Goal: Browse casually: Explore the website without a specific task or goal

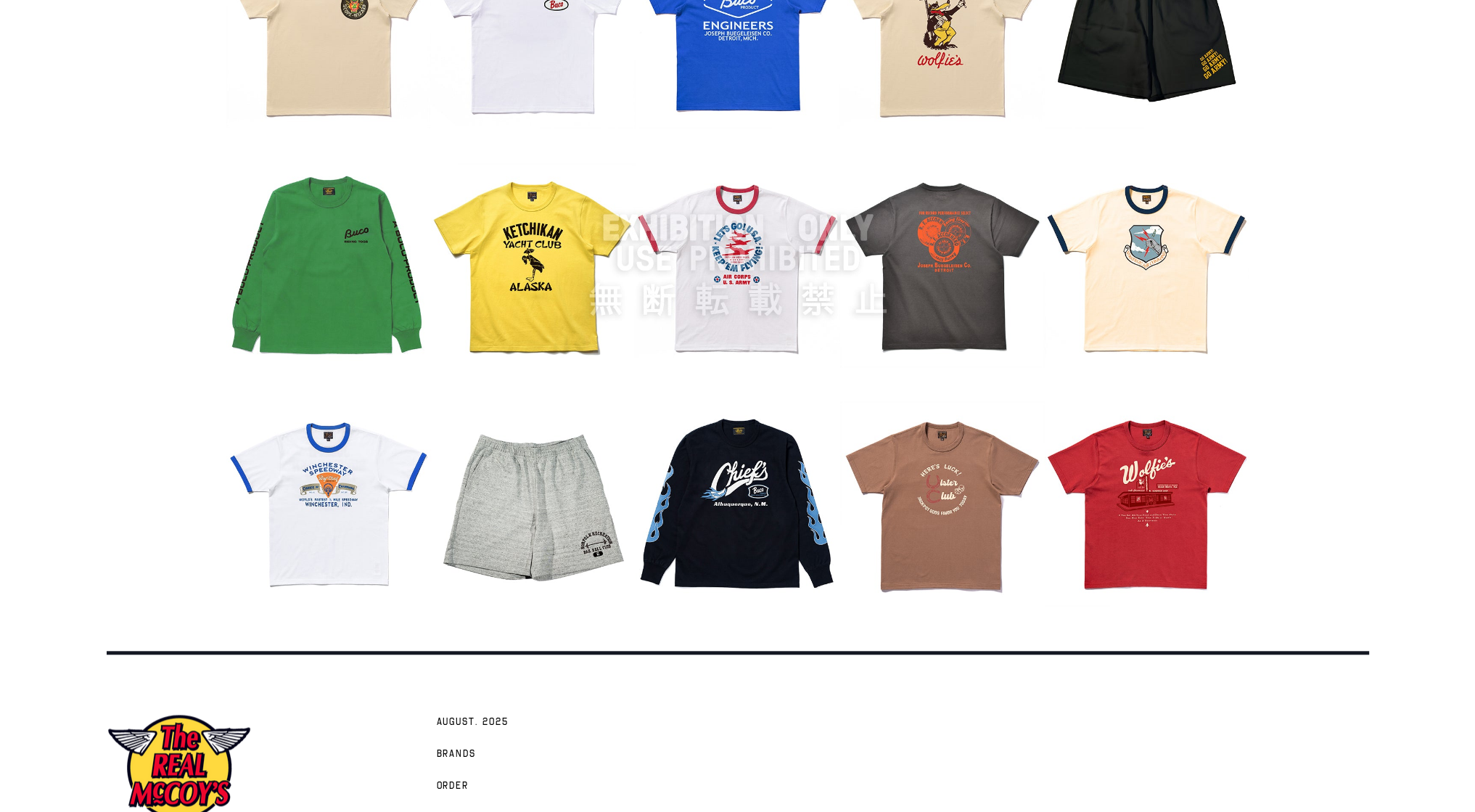
scroll to position [1814, 0]
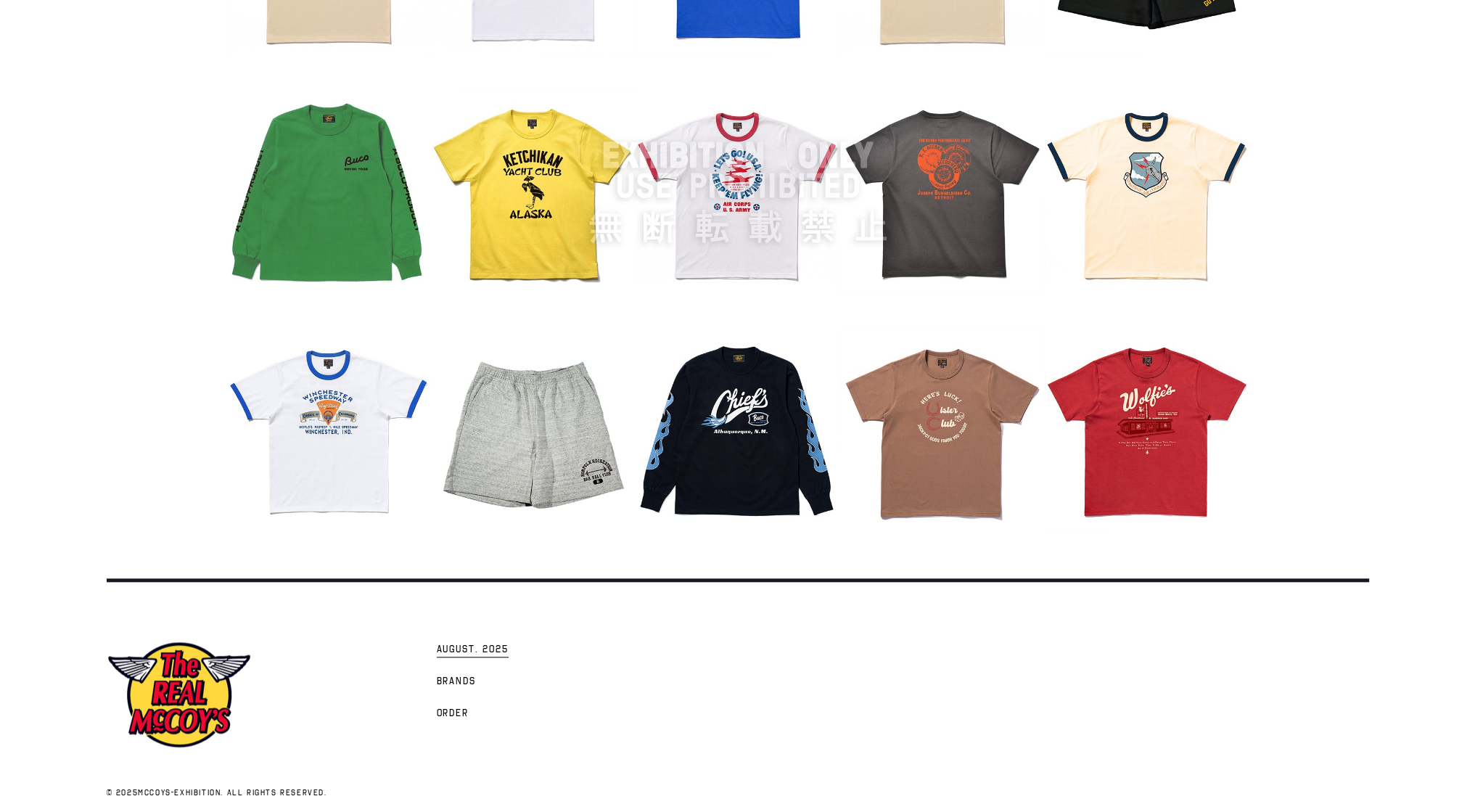
click at [511, 644] on link "AUGUST. 2025" at bounding box center [472, 648] width 86 height 32
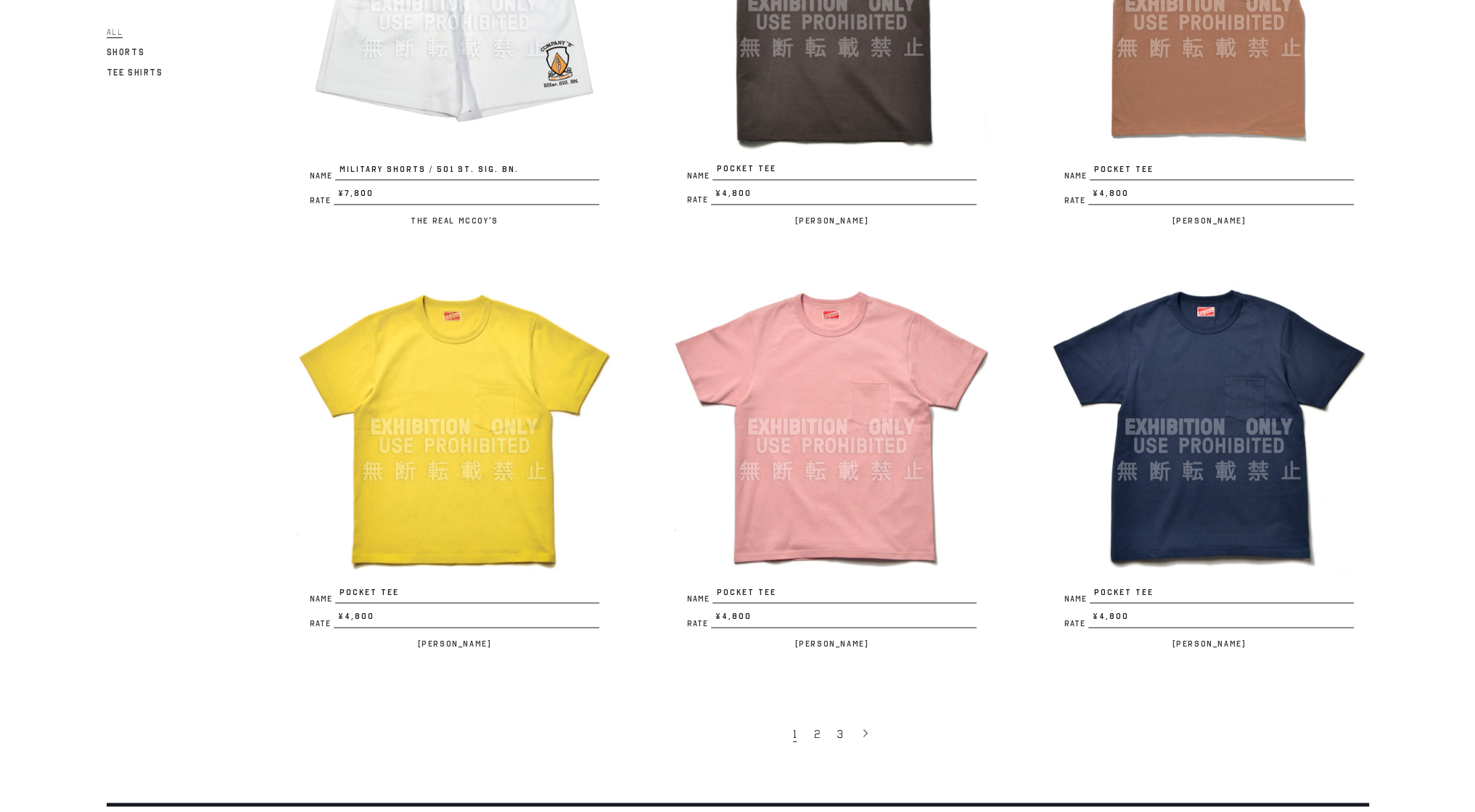
scroll to position [3048, 0]
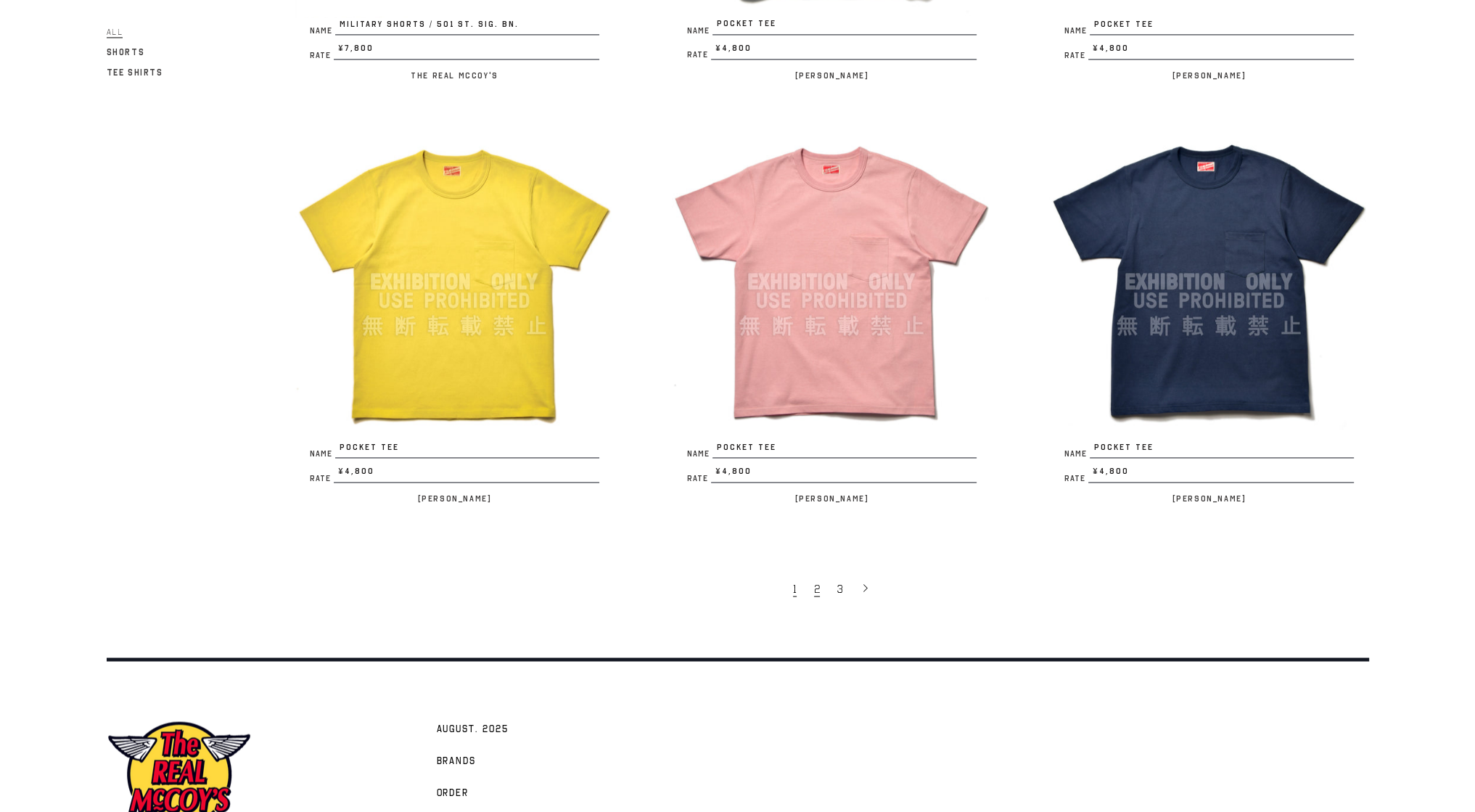
click at [813, 582] on link "2" at bounding box center [819, 587] width 23 height 30
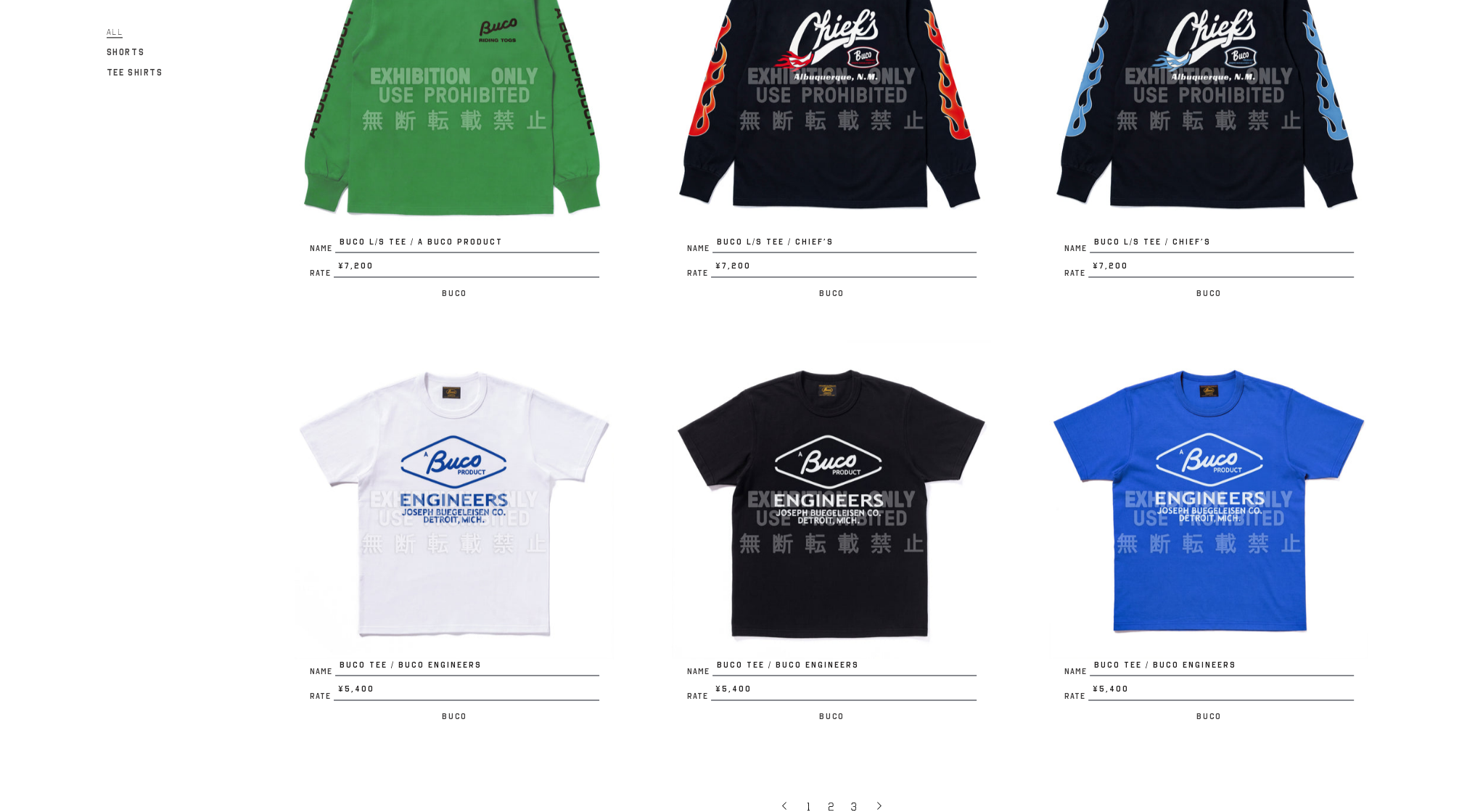
scroll to position [2902, 0]
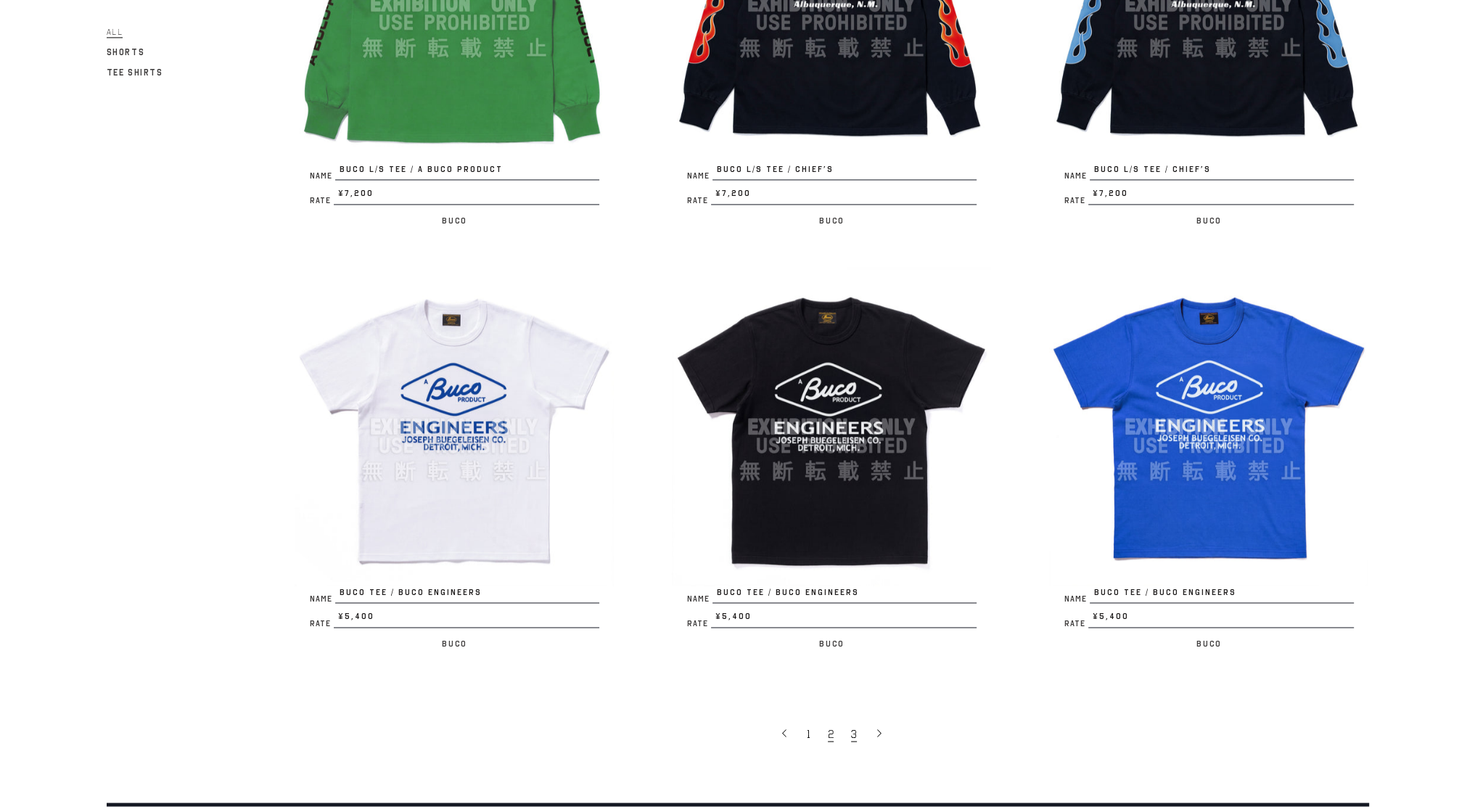
click at [853, 729] on span "3" at bounding box center [854, 734] width 6 height 15
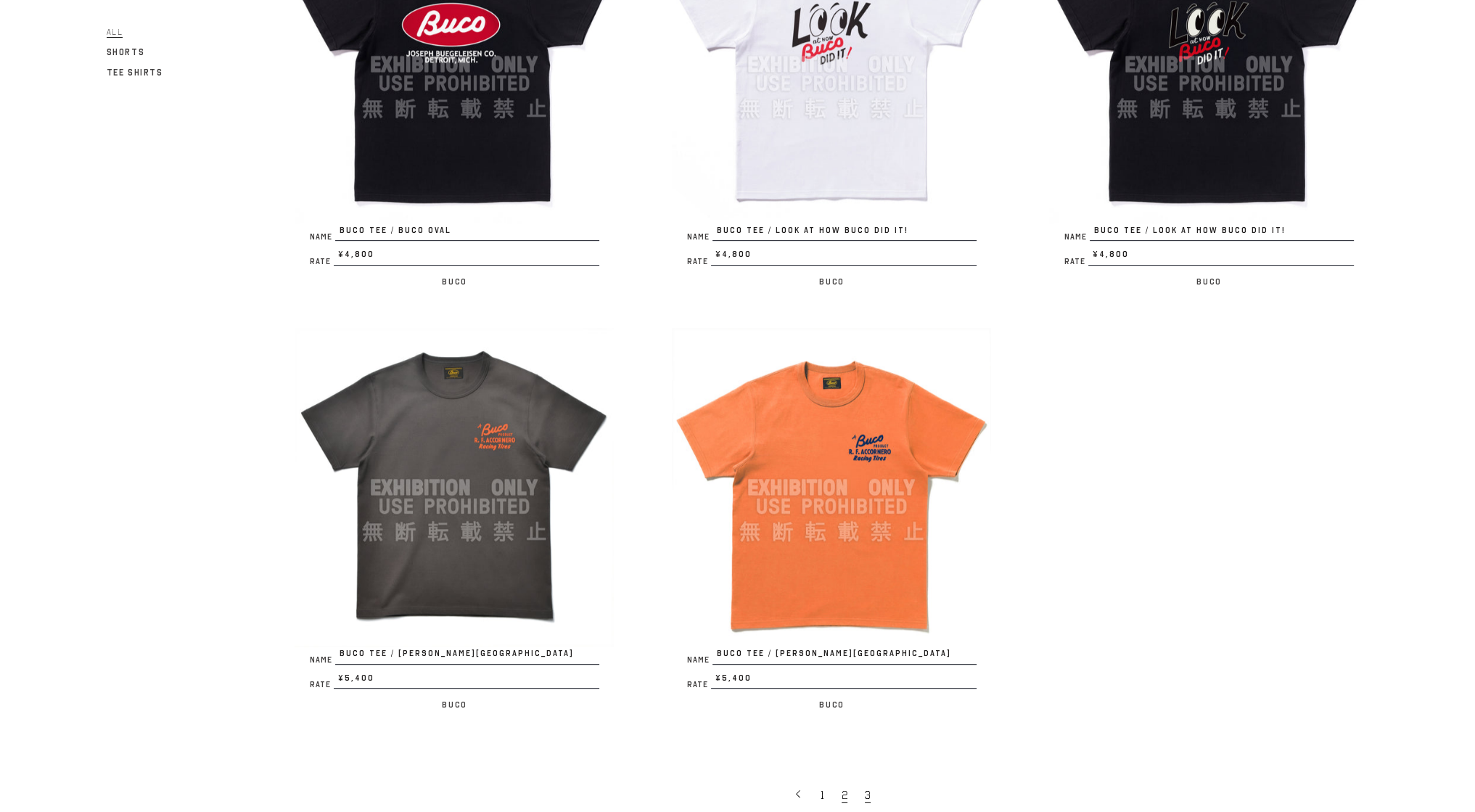
scroll to position [798, 0]
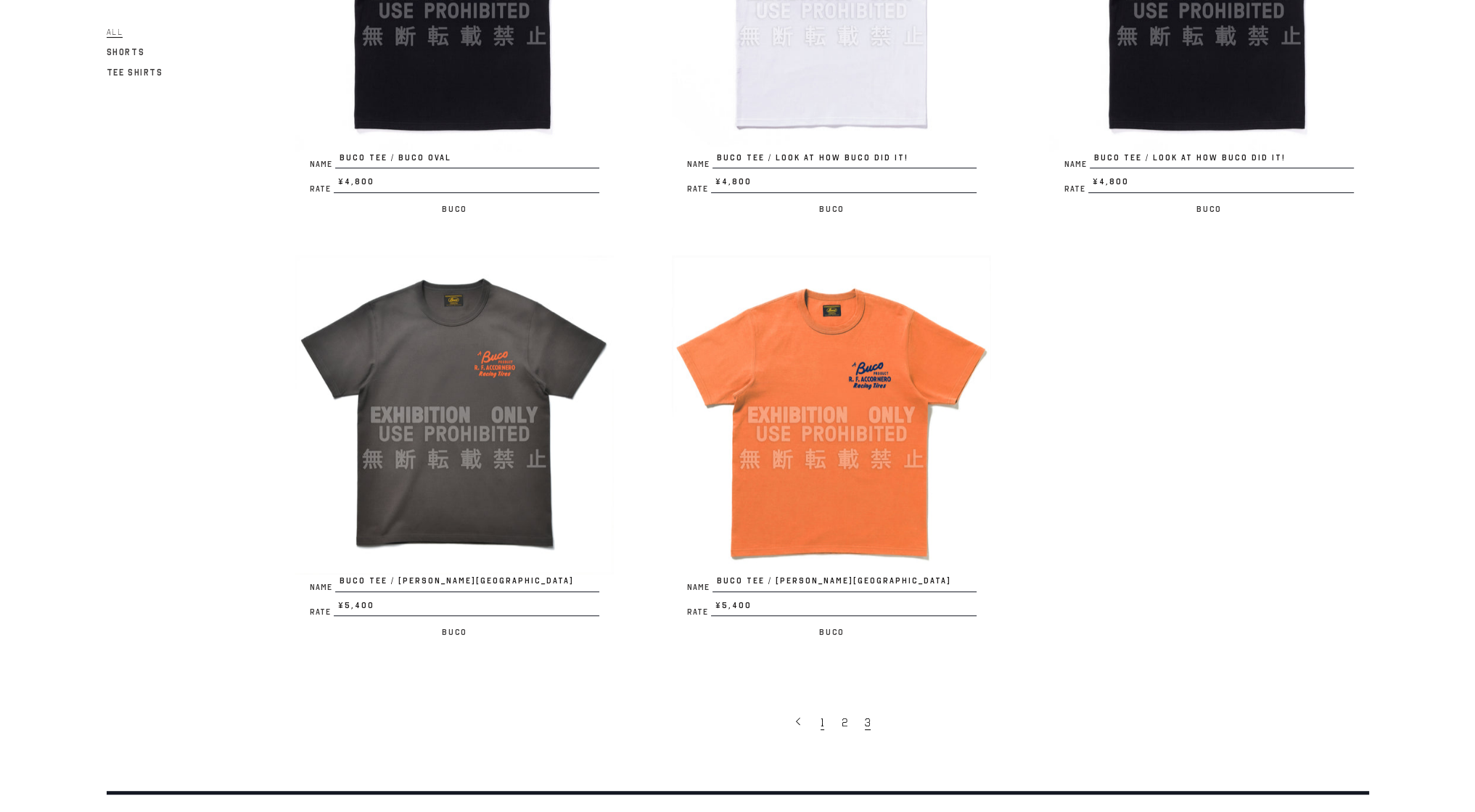
click at [825, 722] on link "1" at bounding box center [824, 721] width 21 height 30
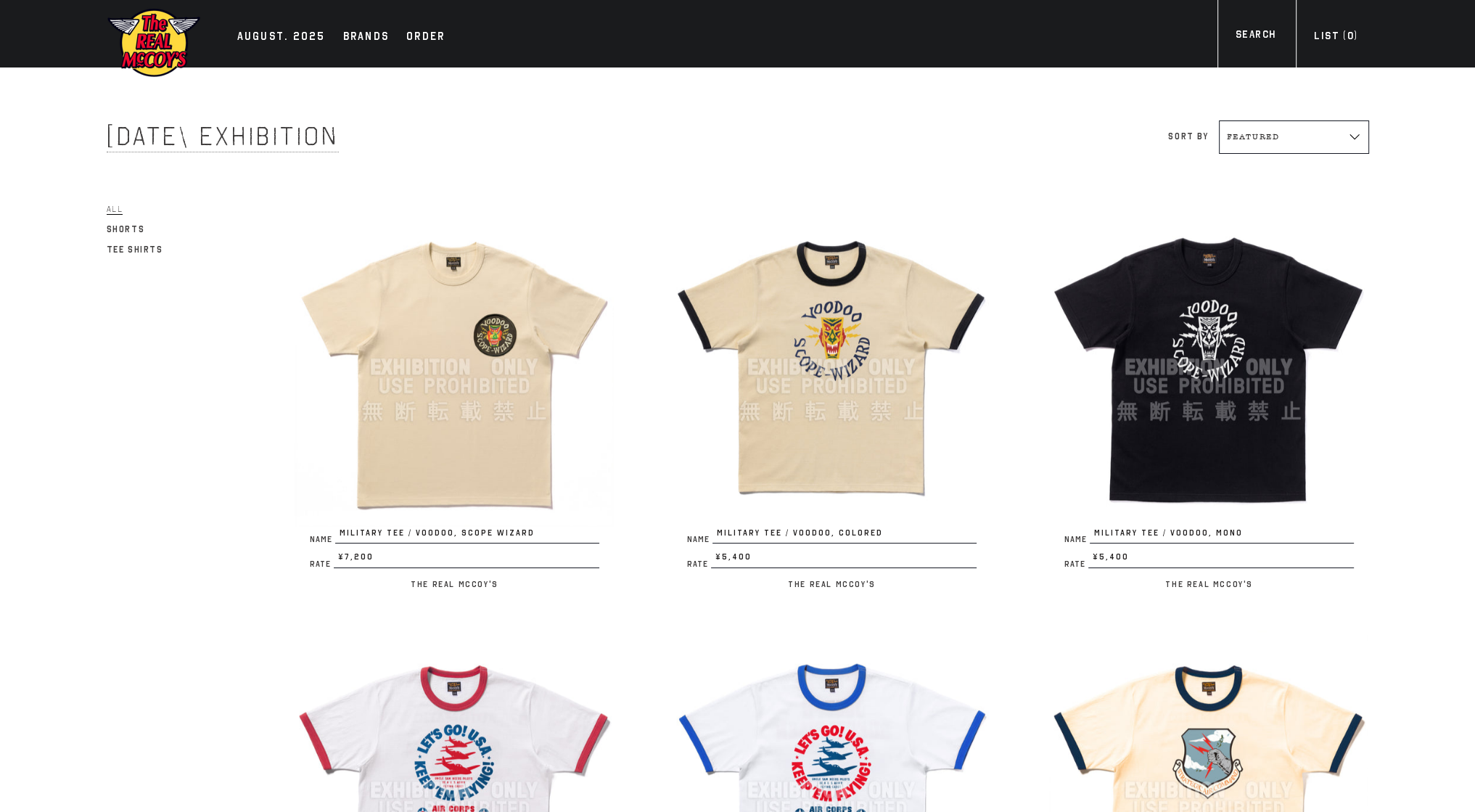
click at [1221, 347] on img at bounding box center [1209, 367] width 319 height 319
click at [507, 328] on img at bounding box center [454, 367] width 319 height 319
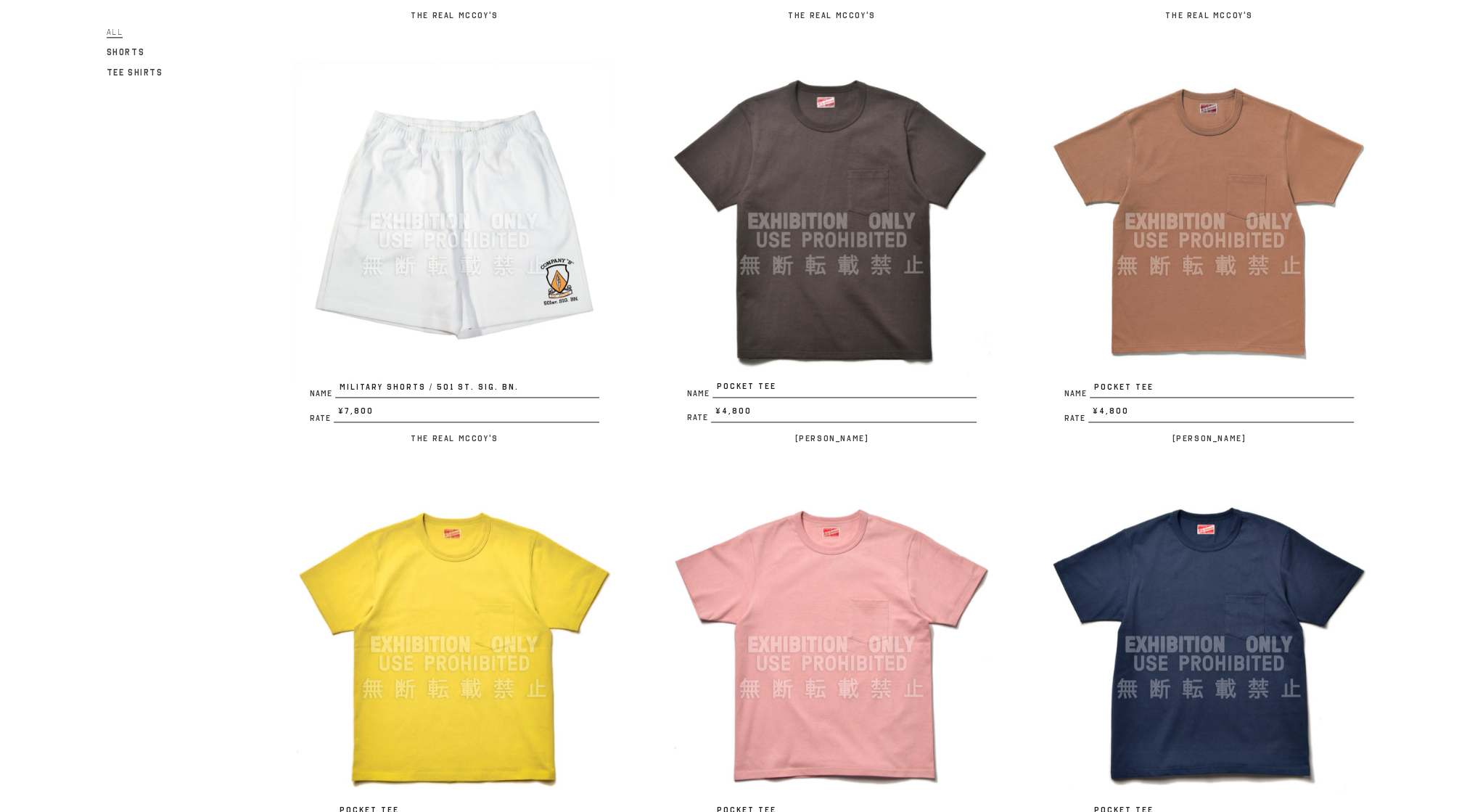
scroll to position [3138, 0]
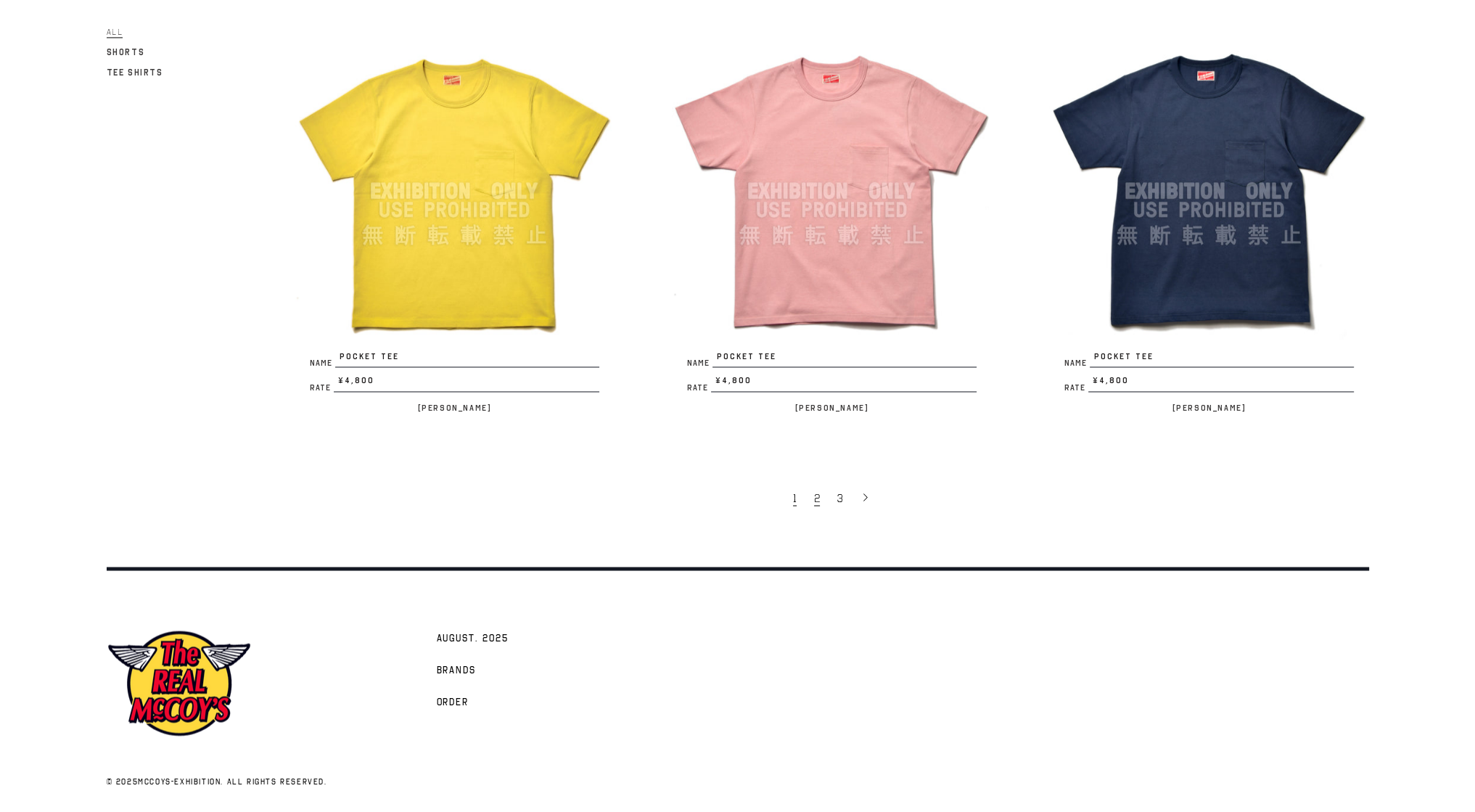
click at [810, 496] on link "2" at bounding box center [819, 497] width 23 height 30
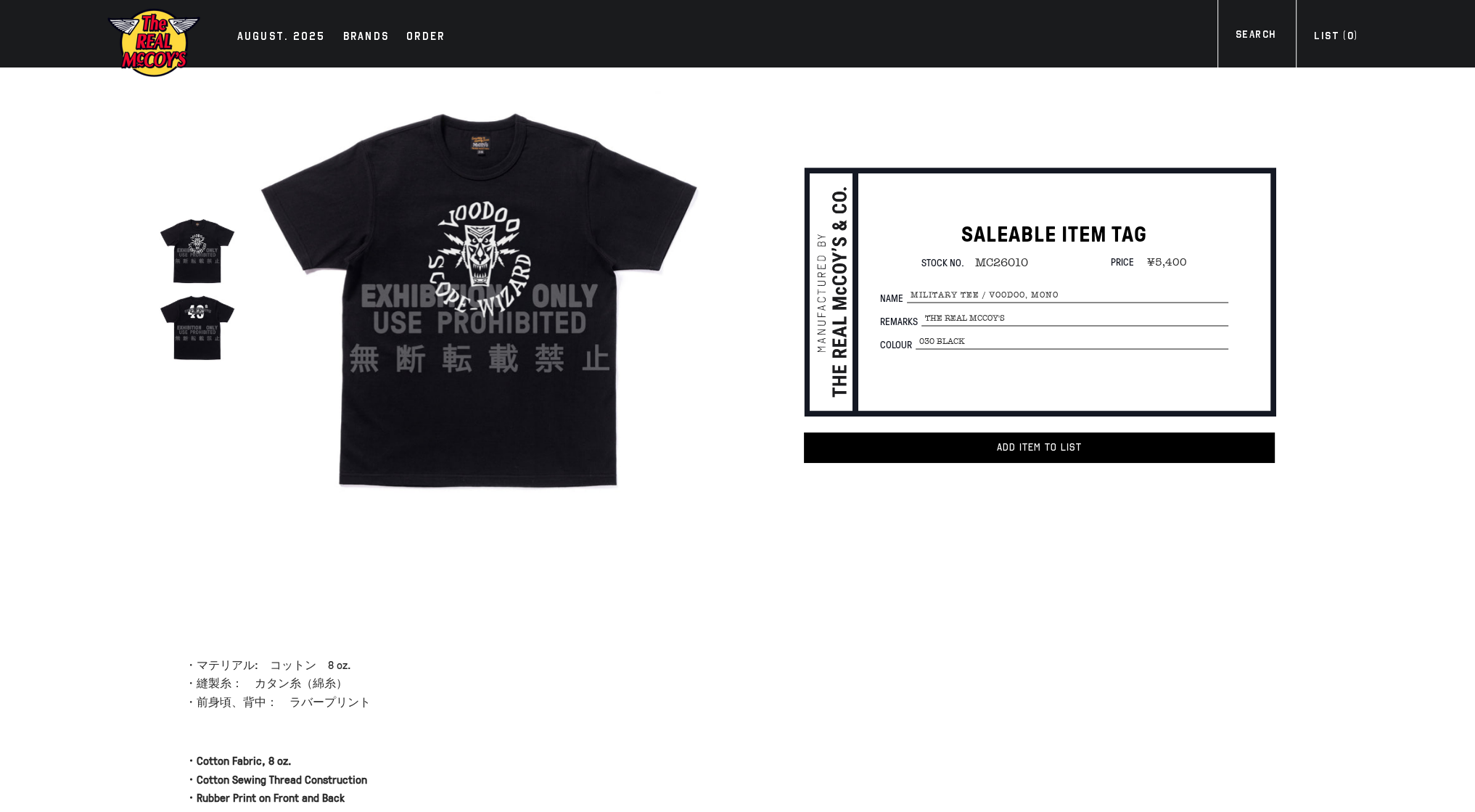
drag, startPoint x: 444, startPoint y: 228, endPoint x: 468, endPoint y: 222, distance: 24.7
click at [468, 222] on img at bounding box center [479, 296] width 451 height 451
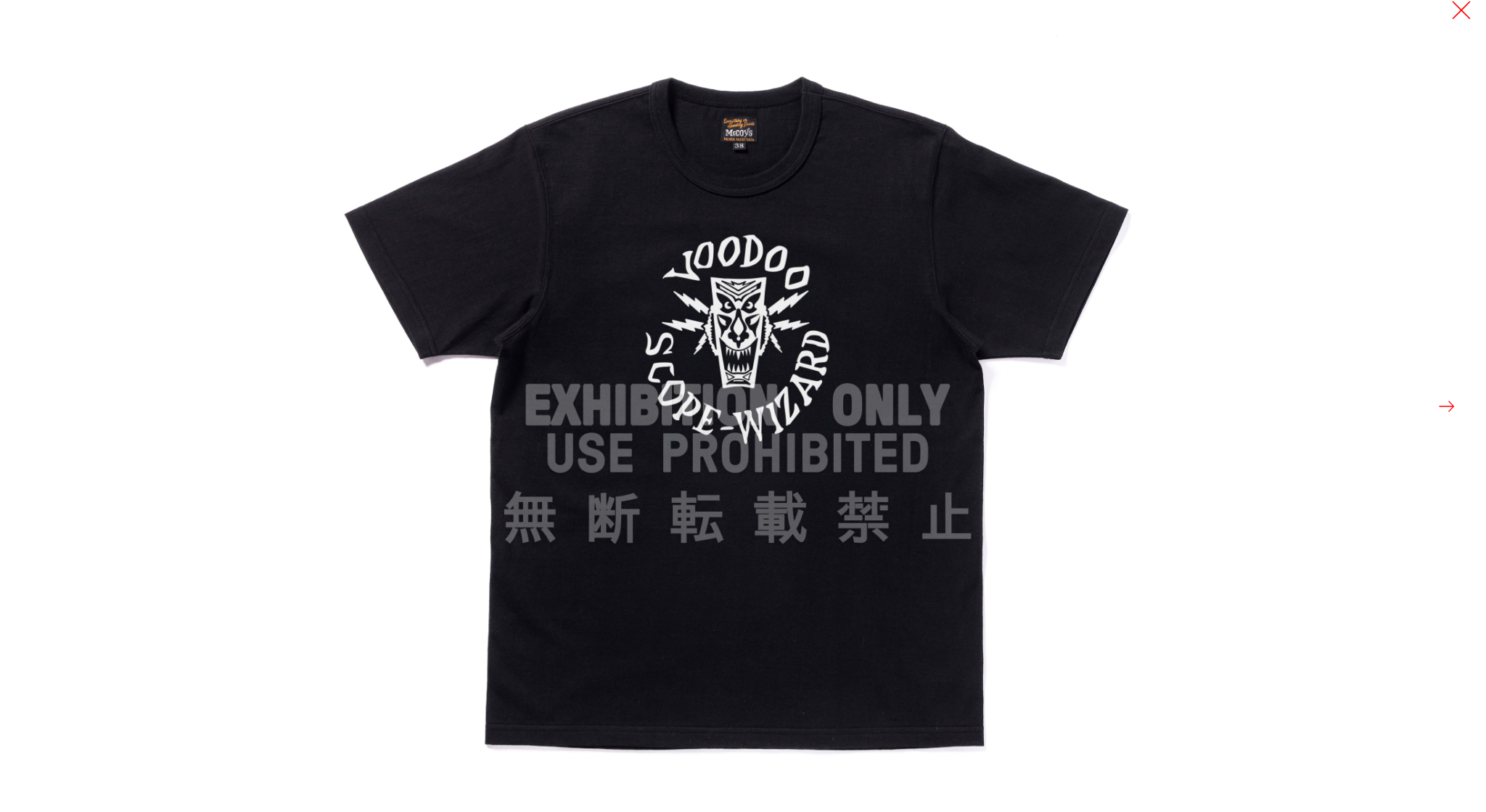
click at [1461, 13] on button at bounding box center [1461, 10] width 20 height 20
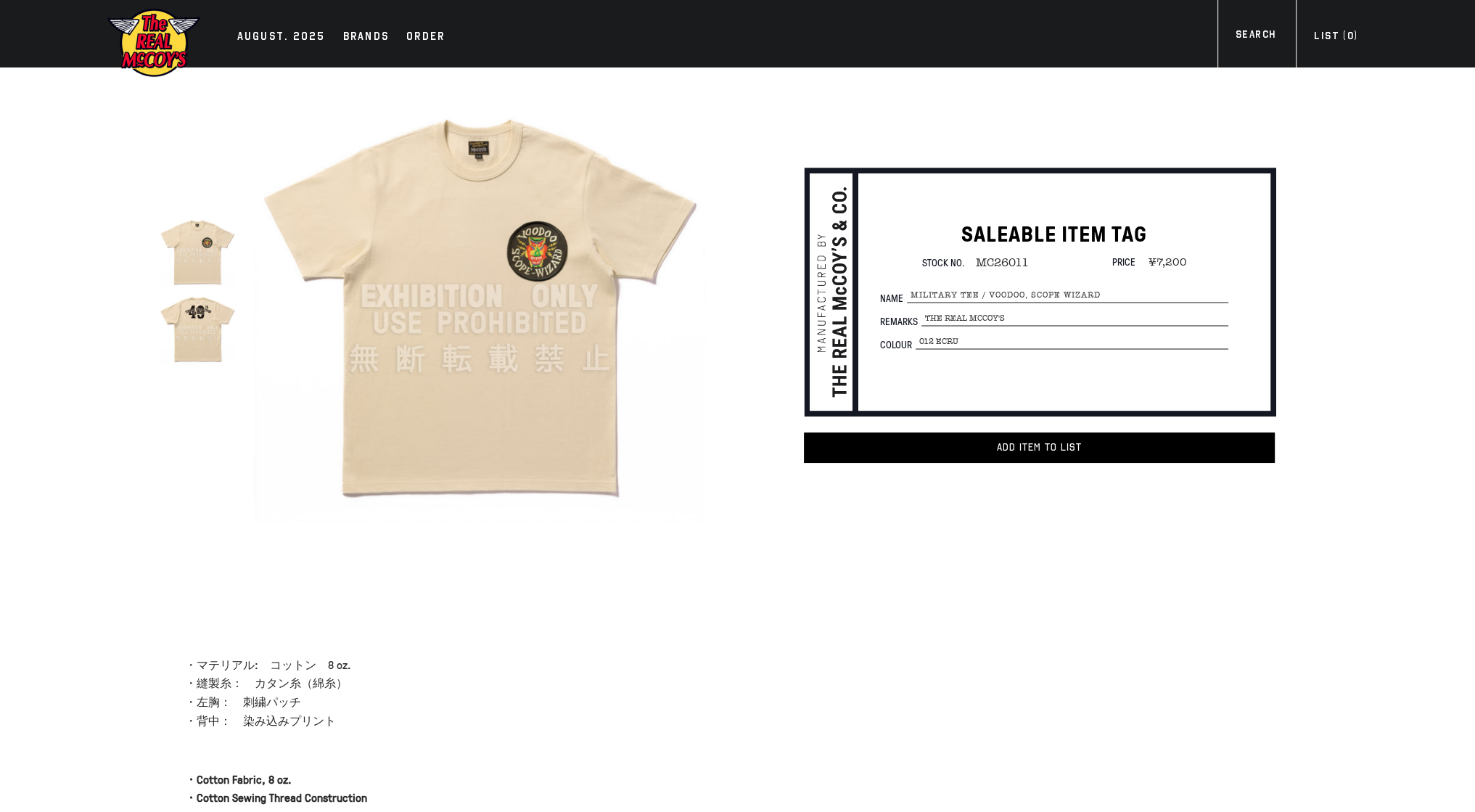
click at [560, 274] on img at bounding box center [479, 296] width 451 height 451
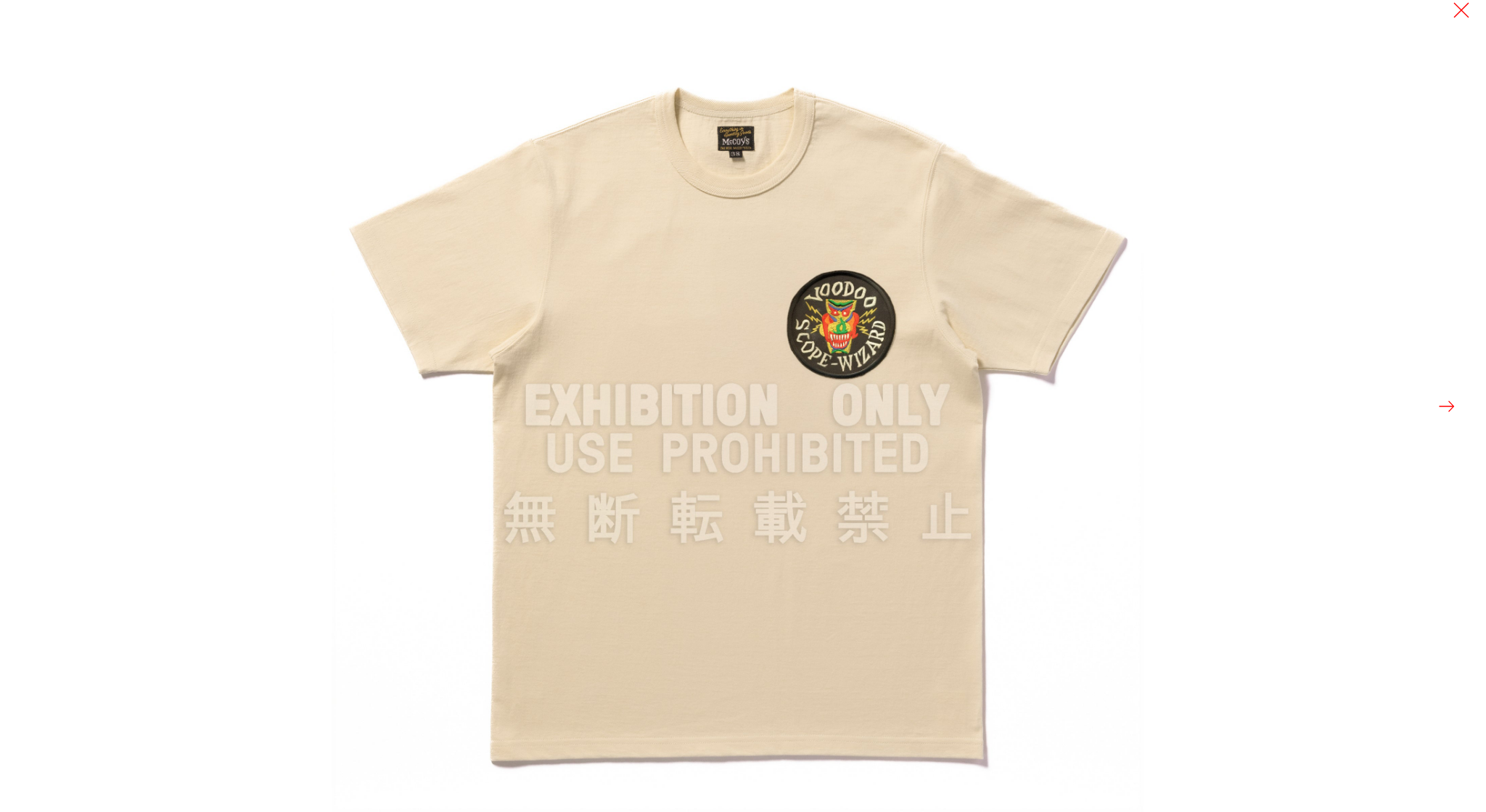
click at [848, 331] on img at bounding box center [738, 406] width 812 height 812
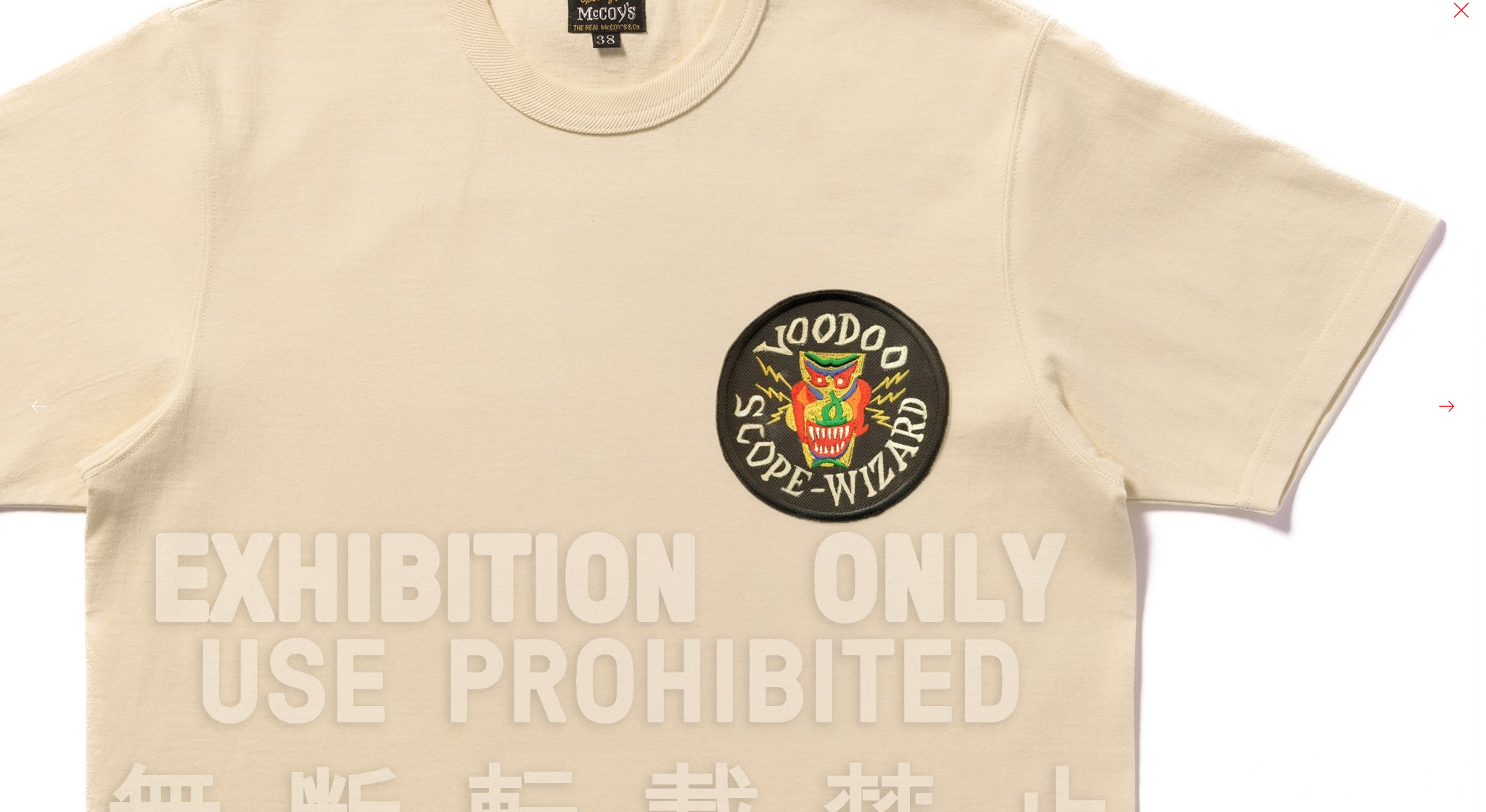
click at [831, 398] on img at bounding box center [610, 580] width 1742 height 1741
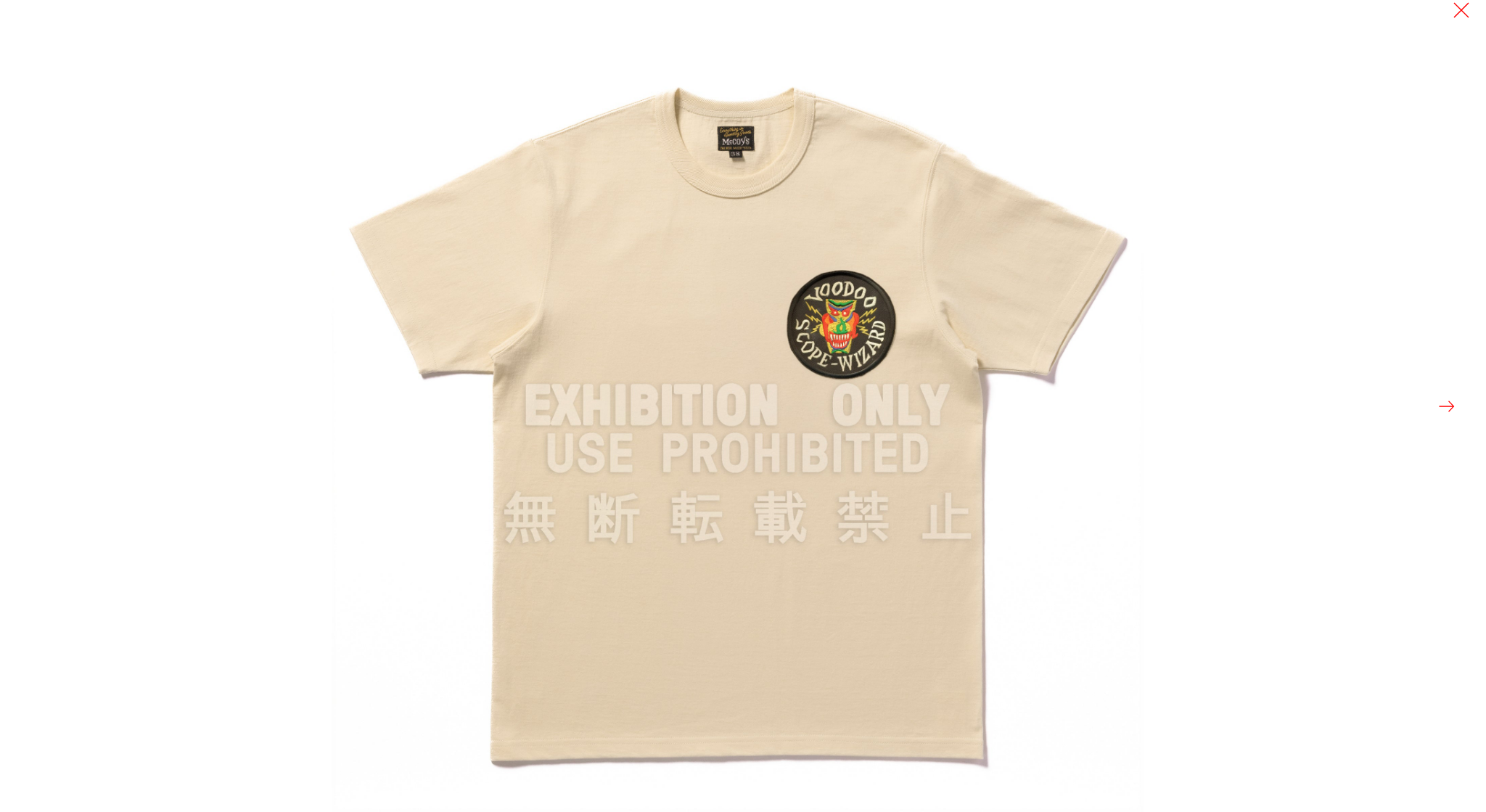
click at [1456, 403] on button at bounding box center [1446, 406] width 20 height 20
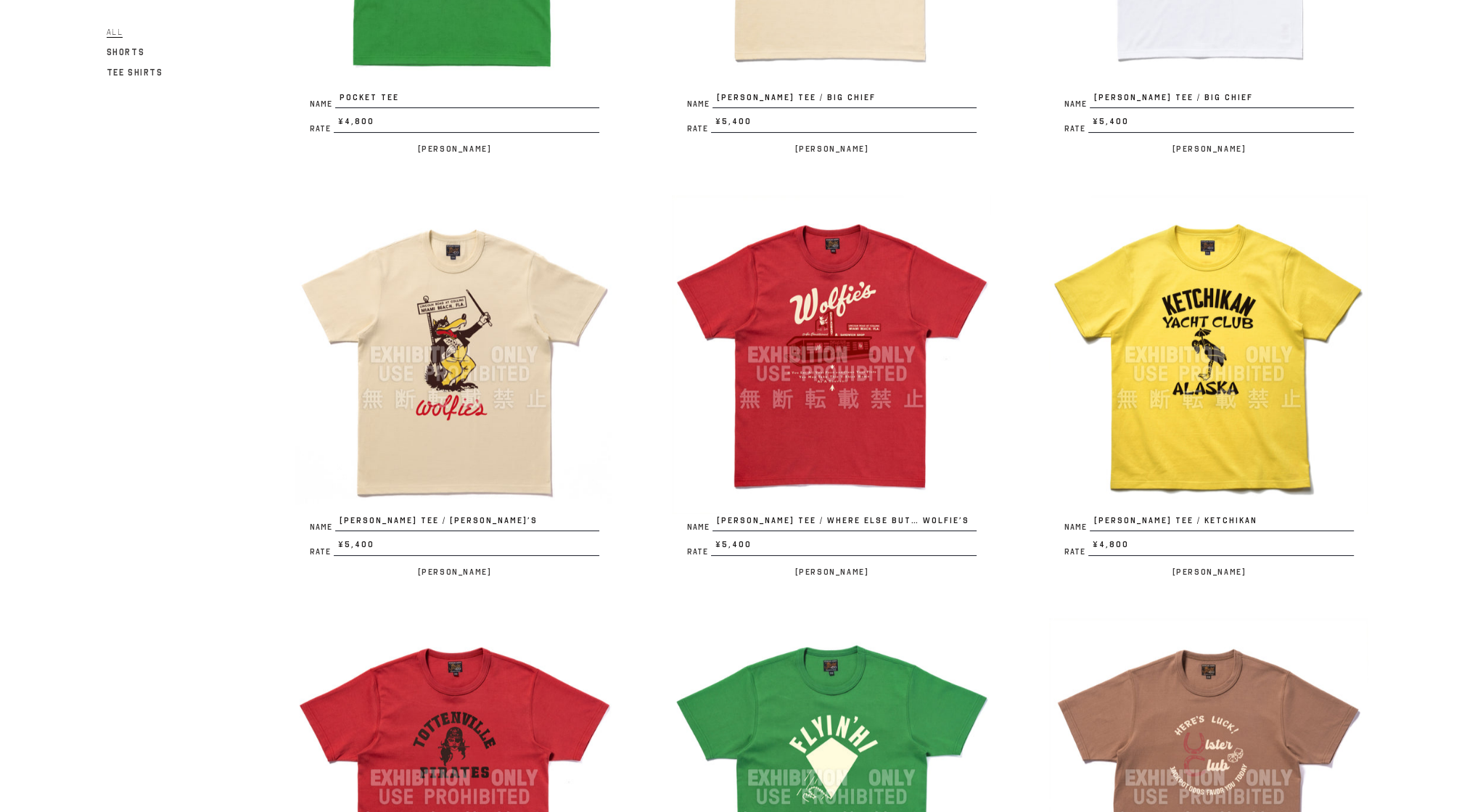
scroll to position [363, 0]
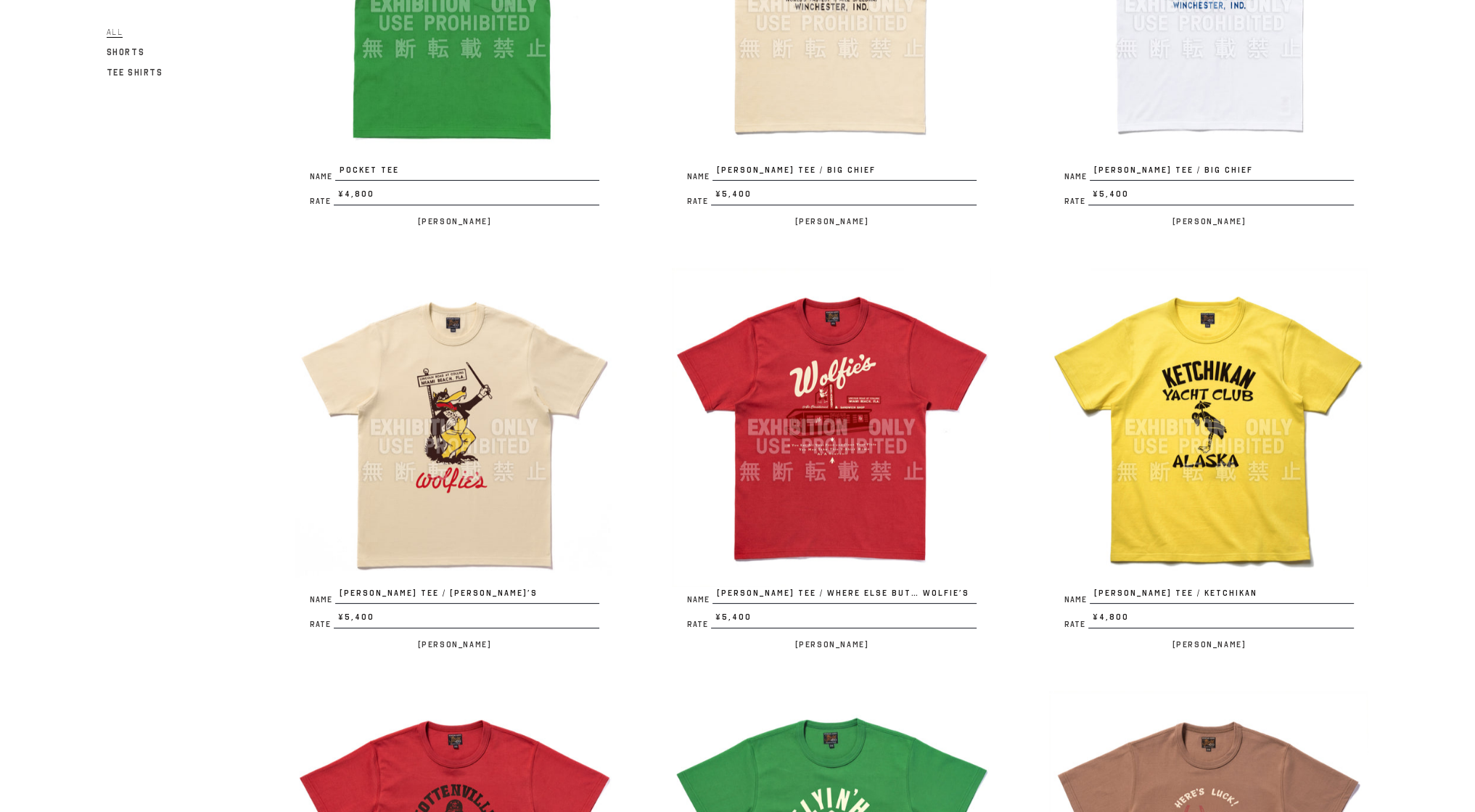
click at [497, 397] on img at bounding box center [454, 428] width 319 height 319
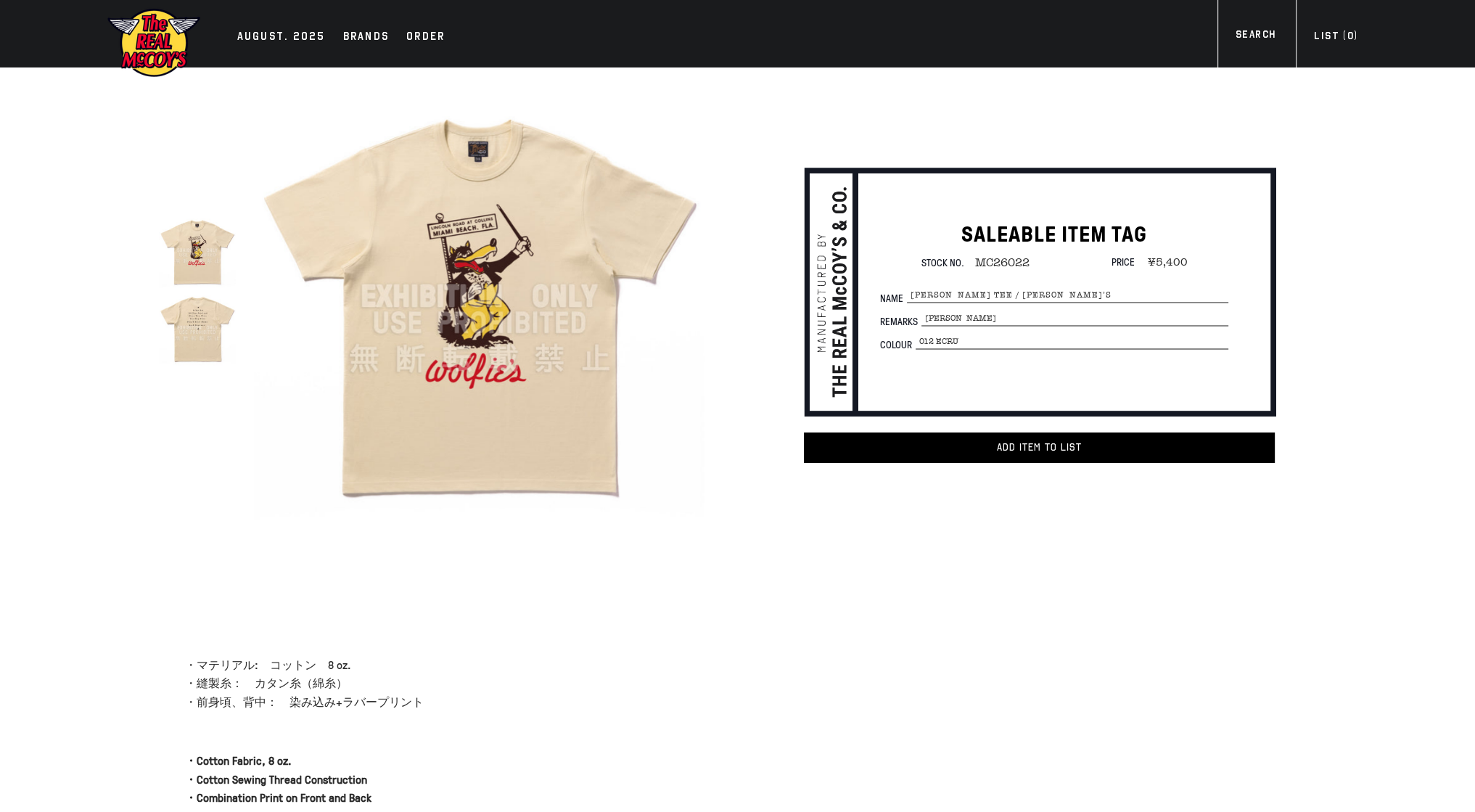
click at [442, 260] on img at bounding box center [479, 296] width 451 height 451
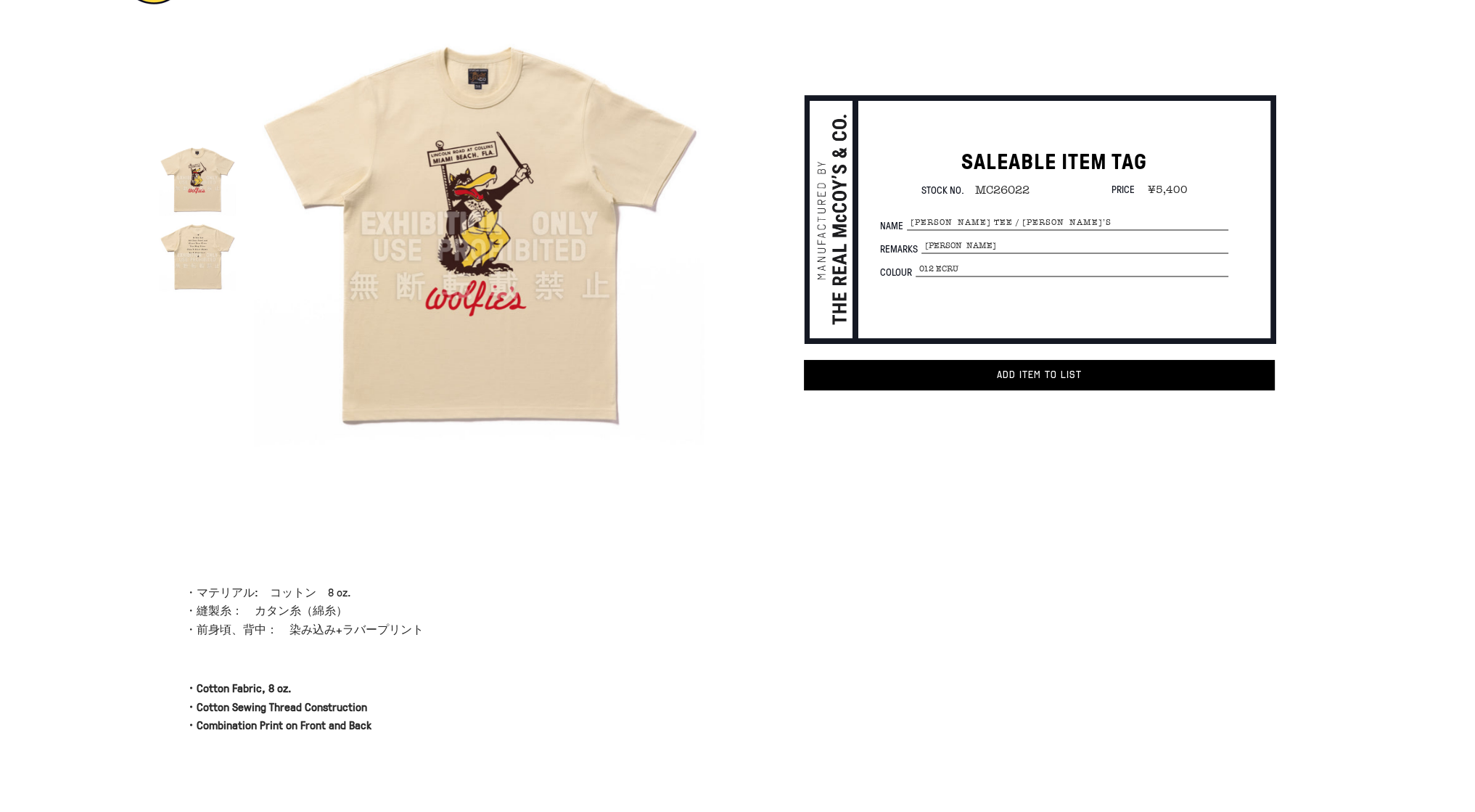
click at [485, 195] on img at bounding box center [479, 225] width 451 height 451
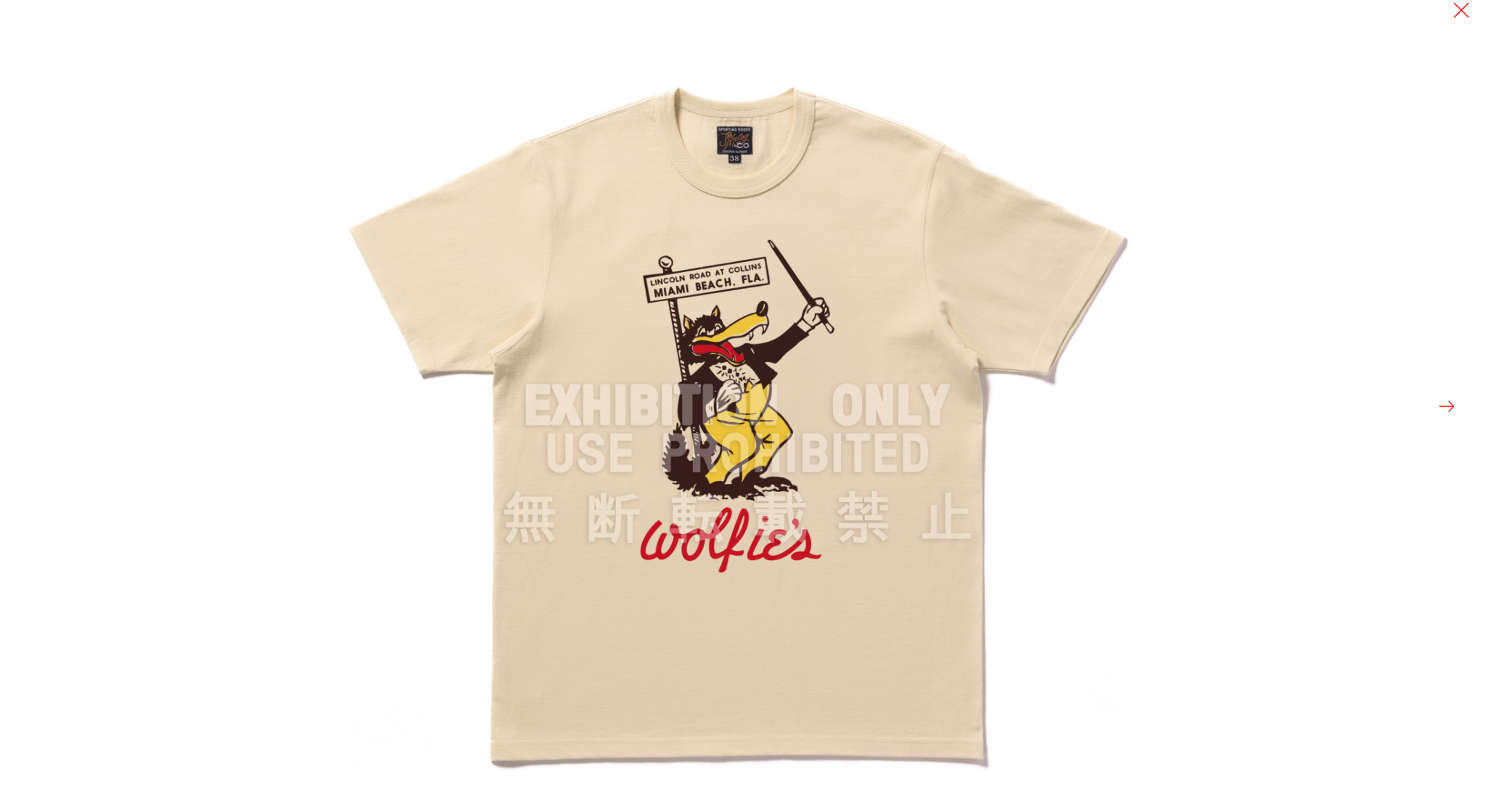
click at [1445, 399] on button at bounding box center [1446, 406] width 20 height 20
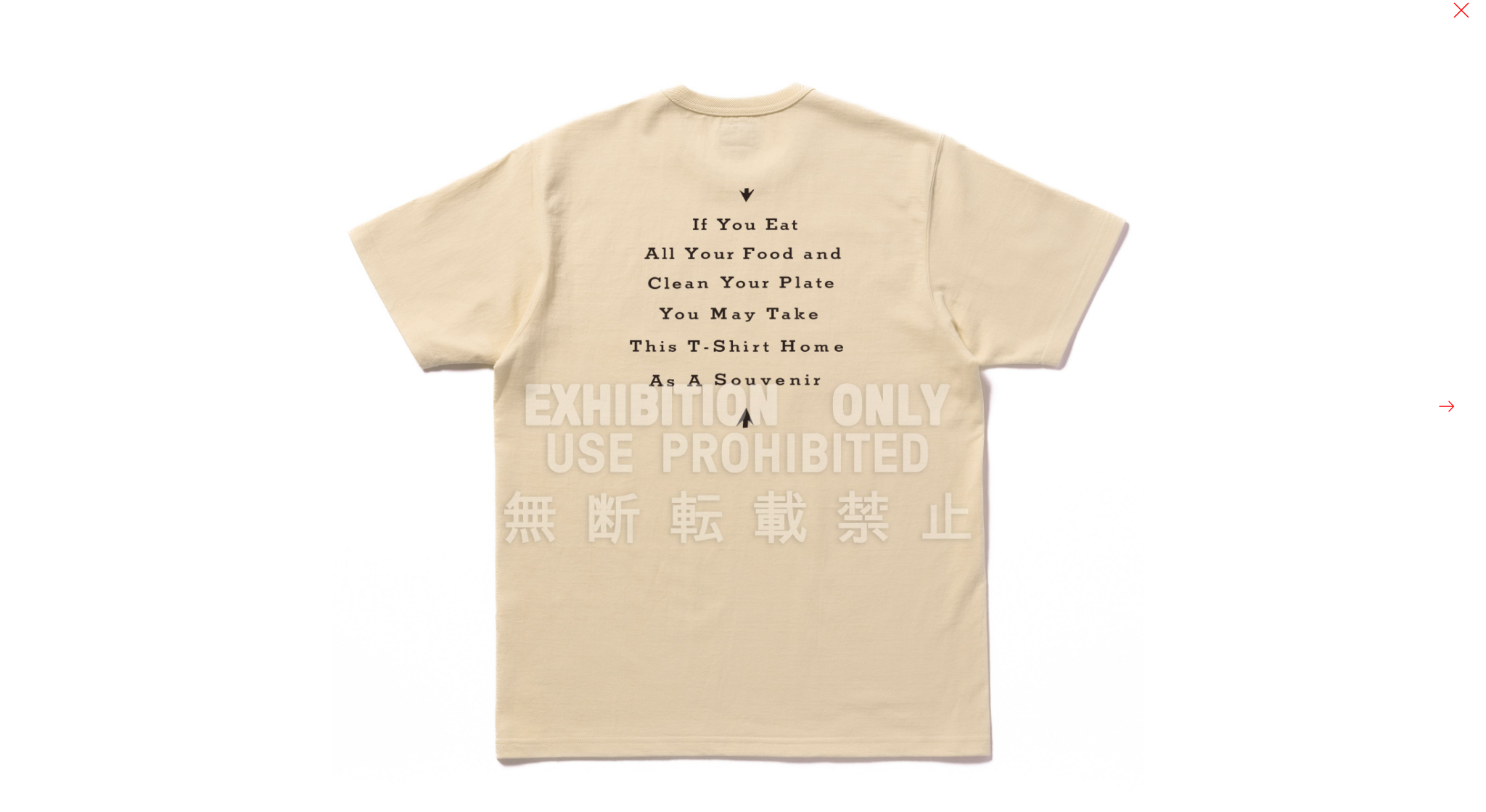
click at [1462, 16] on button at bounding box center [1461, 10] width 20 height 20
